Goal: Find specific page/section: Find specific page/section

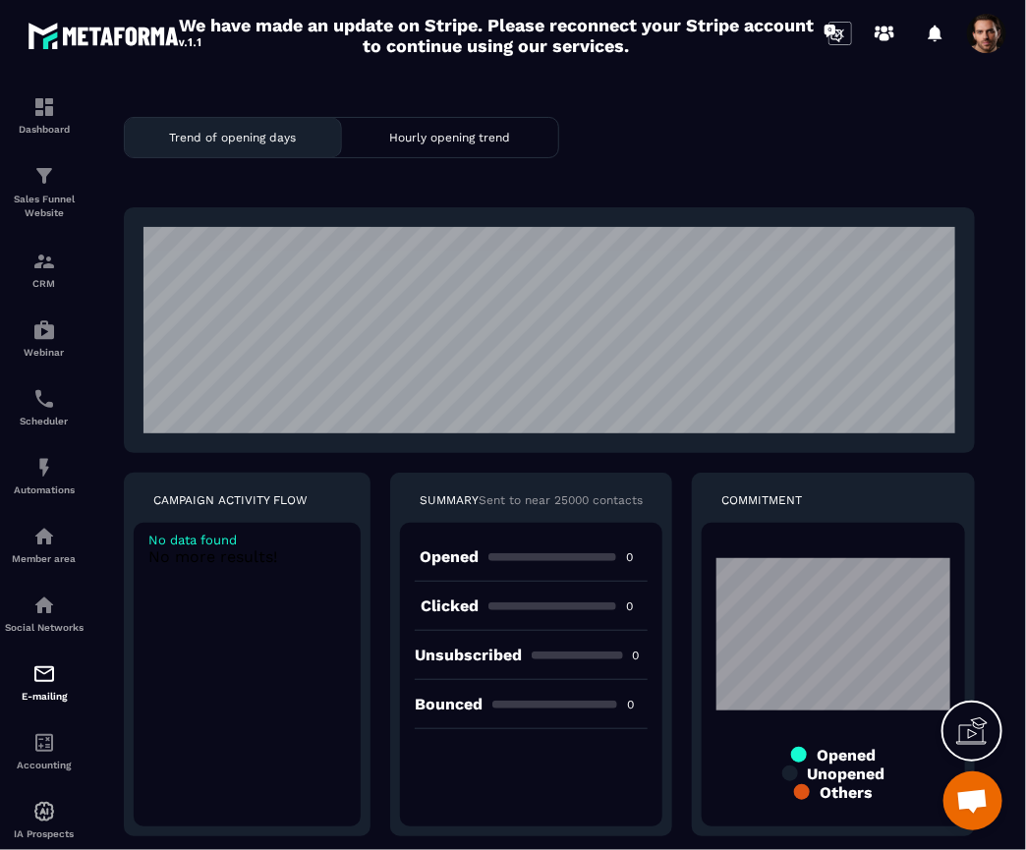
click at [729, 139] on div "Trend of opening days Hourly opening trend CAMPAIGN ACTIVITY FLOW No data found…" at bounding box center [549, 476] width 914 height 781
click at [699, 130] on div "Trend of opening days Hourly opening trend CAMPAIGN ACTIVITY FLOW No data found…" at bounding box center [549, 476] width 914 height 781
click at [705, 141] on div "Trend of opening days Hourly opening trend CAMPAIGN ACTIVITY FLOW No data found…" at bounding box center [549, 476] width 914 height 781
click at [698, 152] on div "Trend of opening days Hourly opening trend CAMPAIGN ACTIVITY FLOW No data found…" at bounding box center [549, 476] width 914 height 781
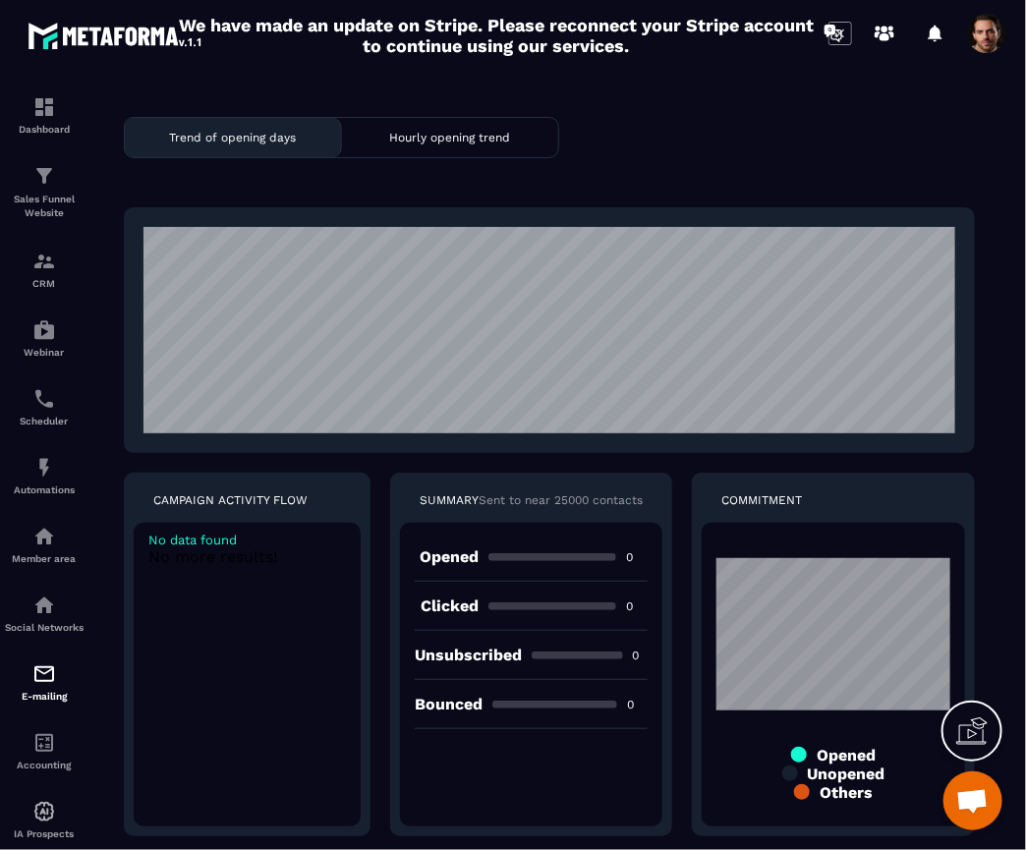
click at [698, 152] on div "Trend of opening days Hourly opening trend CAMPAIGN ACTIVITY FLOW No data found…" at bounding box center [549, 476] width 914 height 781
click at [708, 142] on div "Trend of opening days Hourly opening trend CAMPAIGN ACTIVITY FLOW No data found…" at bounding box center [549, 476] width 914 height 781
